Goal: Task Accomplishment & Management: Use online tool/utility

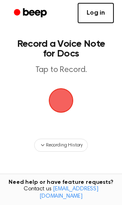
click at [86, 15] on link "Log in" at bounding box center [96, 13] width 36 height 20
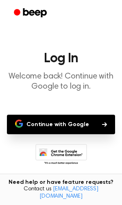
click at [84, 124] on button "Continue with Google" at bounding box center [61, 124] width 108 height 19
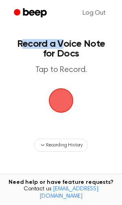
drag, startPoint x: 65, startPoint y: 41, endPoint x: 23, endPoint y: -17, distance: 71.8
click at [23, 0] on html "Log Out Record a Voice Note for Docs Tap to Record. Recording History Tired of …" at bounding box center [61, 143] width 122 height 287
